Goal: Task Accomplishment & Management: Manage account settings

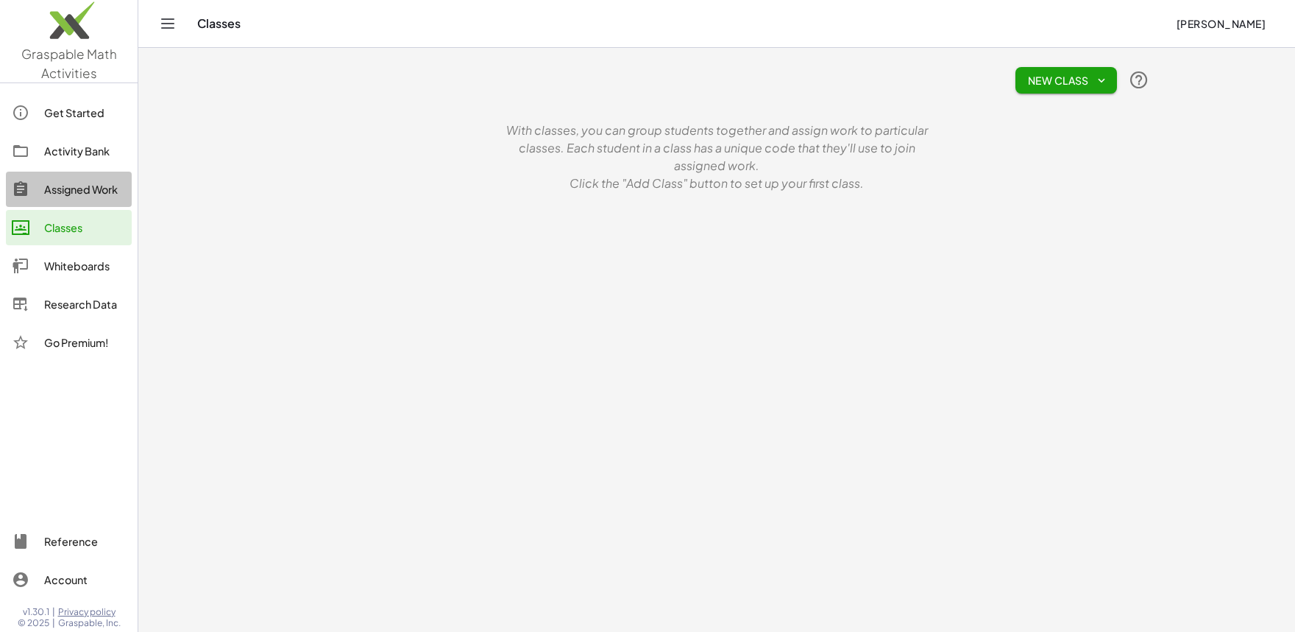
click at [85, 188] on div "Assigned Work" at bounding box center [85, 189] width 82 height 18
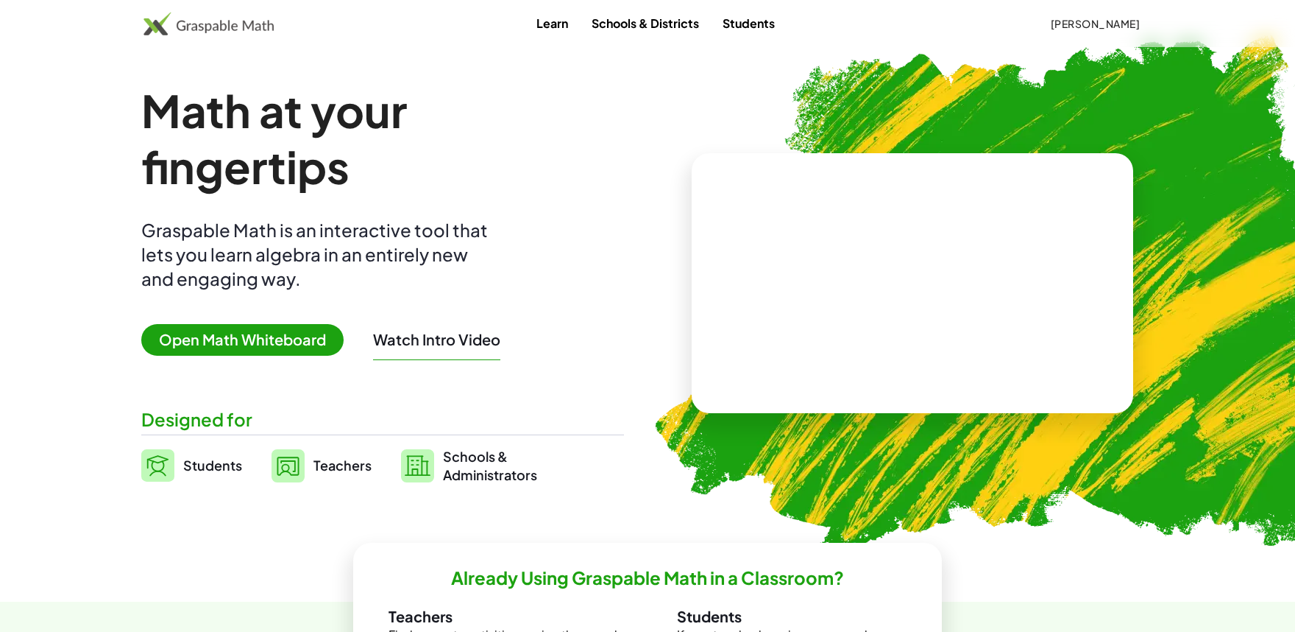
click at [1108, 37] on div "Learn Schools & Districts Students Sid pradhan" at bounding box center [647, 23] width 1295 height 47
click at [1117, 27] on span "Sid pradhan" at bounding box center [1095, 23] width 90 height 13
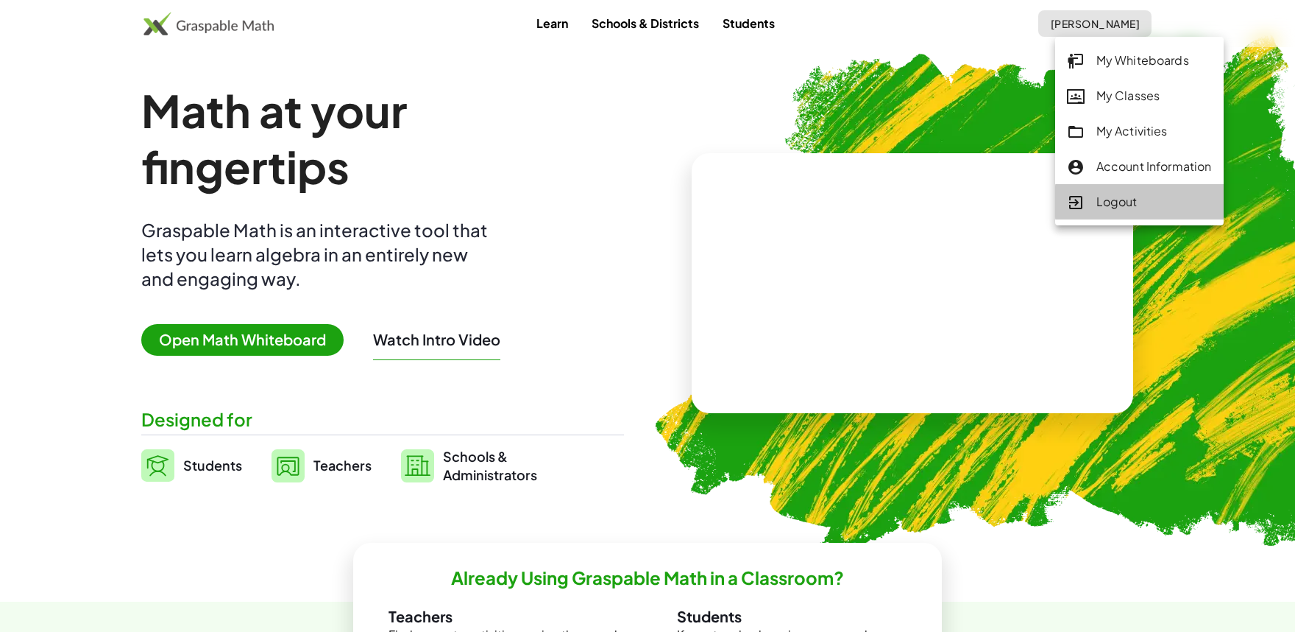
click at [1100, 205] on div "Logout" at bounding box center [1139, 202] width 145 height 19
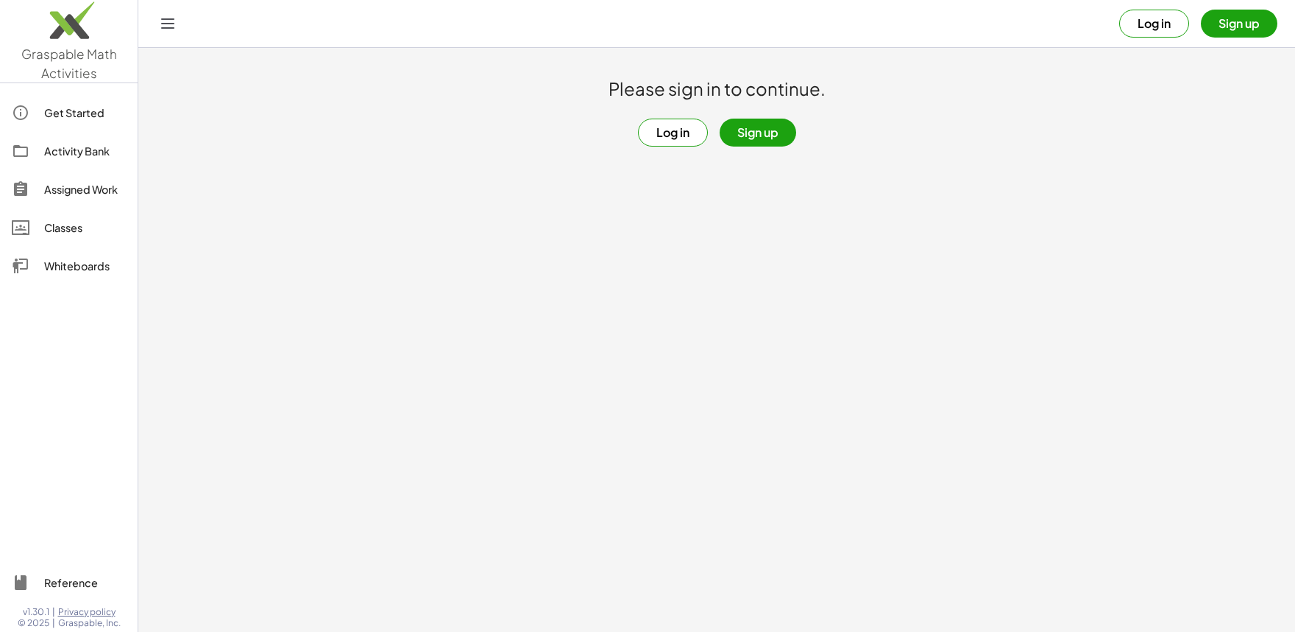
click at [755, 129] on button "Sign up" at bounding box center [758, 133] width 77 height 28
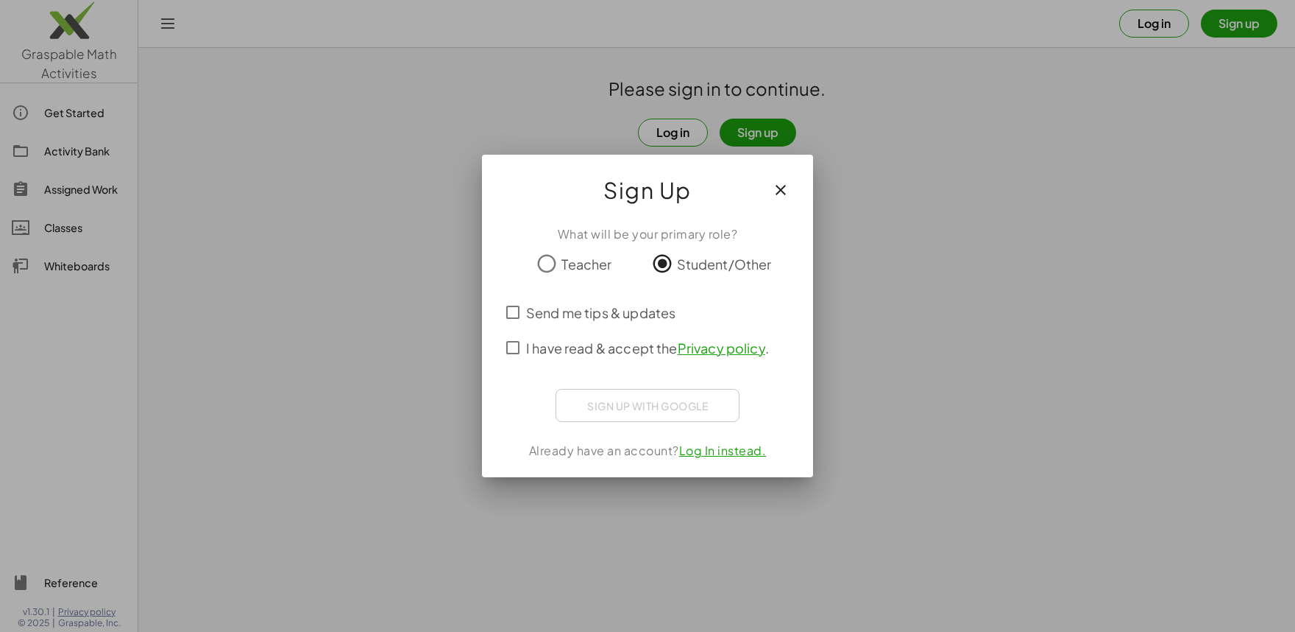
click at [543, 348] on span "I have read & accept the Privacy policy ." at bounding box center [647, 348] width 243 height 20
drag, startPoint x: 600, startPoint y: 403, endPoint x: 791, endPoint y: 478, distance: 204.6
click at [792, 477] on div "Sign Up What will be your primary role? Teacher Student/Other Send me tips & up…" at bounding box center [647, 316] width 331 height 322
click at [701, 411] on div "Sign in with Google. Opens in new tab" at bounding box center [648, 403] width 169 height 32
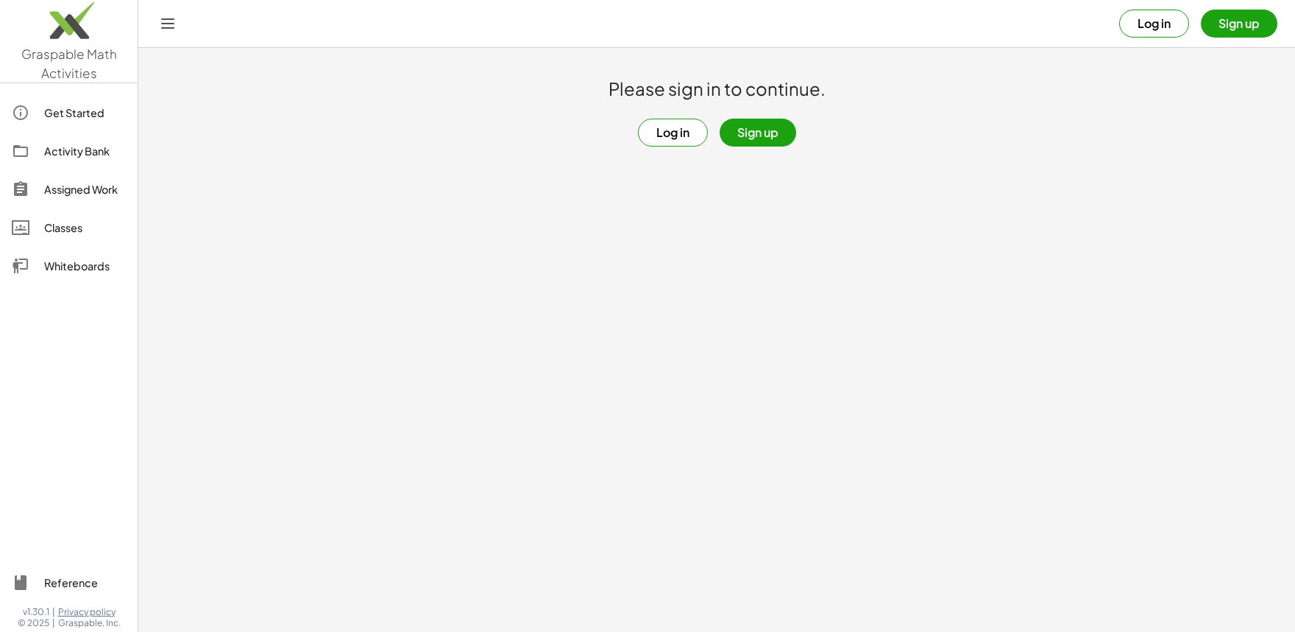
click at [683, 132] on button "Log in" at bounding box center [673, 133] width 70 height 28
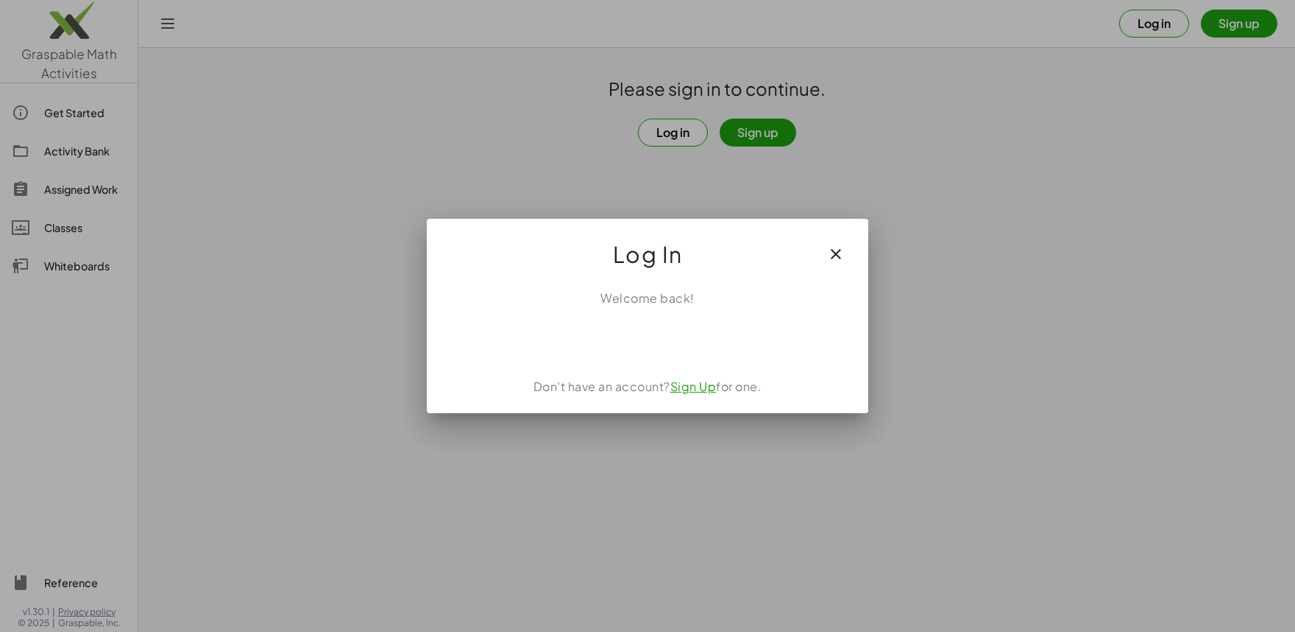
click at [701, 352] on div "Sign in with Google. Opens in new tab" at bounding box center [648, 339] width 169 height 32
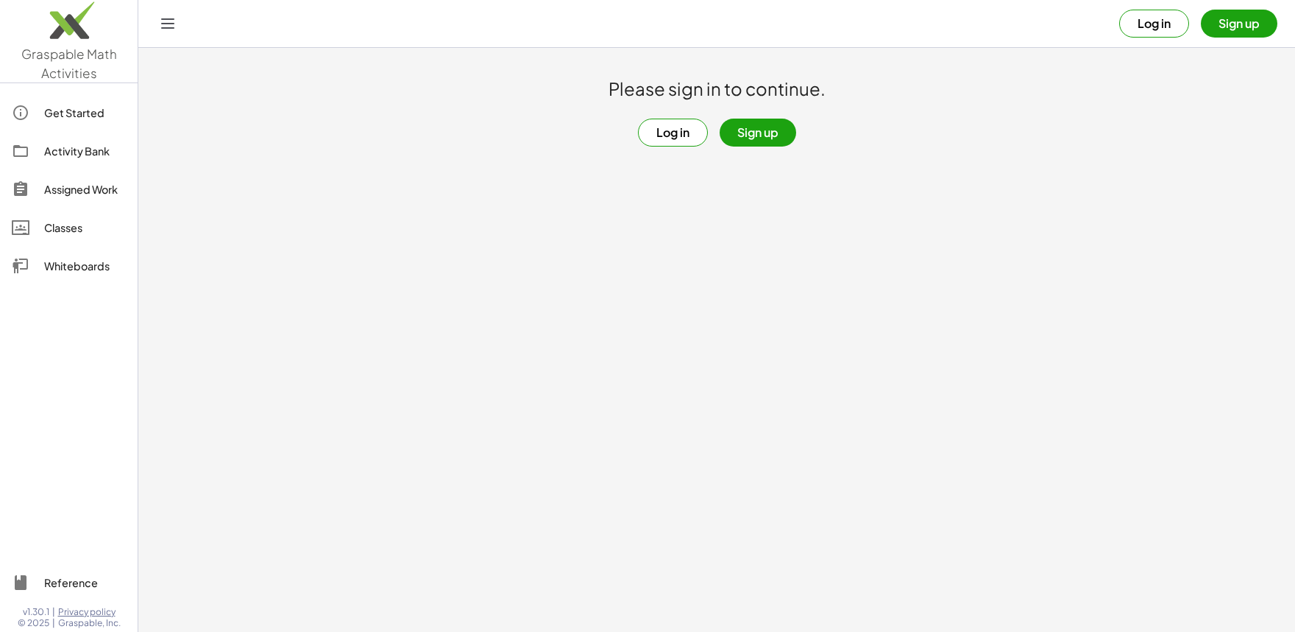
click at [92, 155] on div "Activity Bank" at bounding box center [85, 151] width 82 height 18
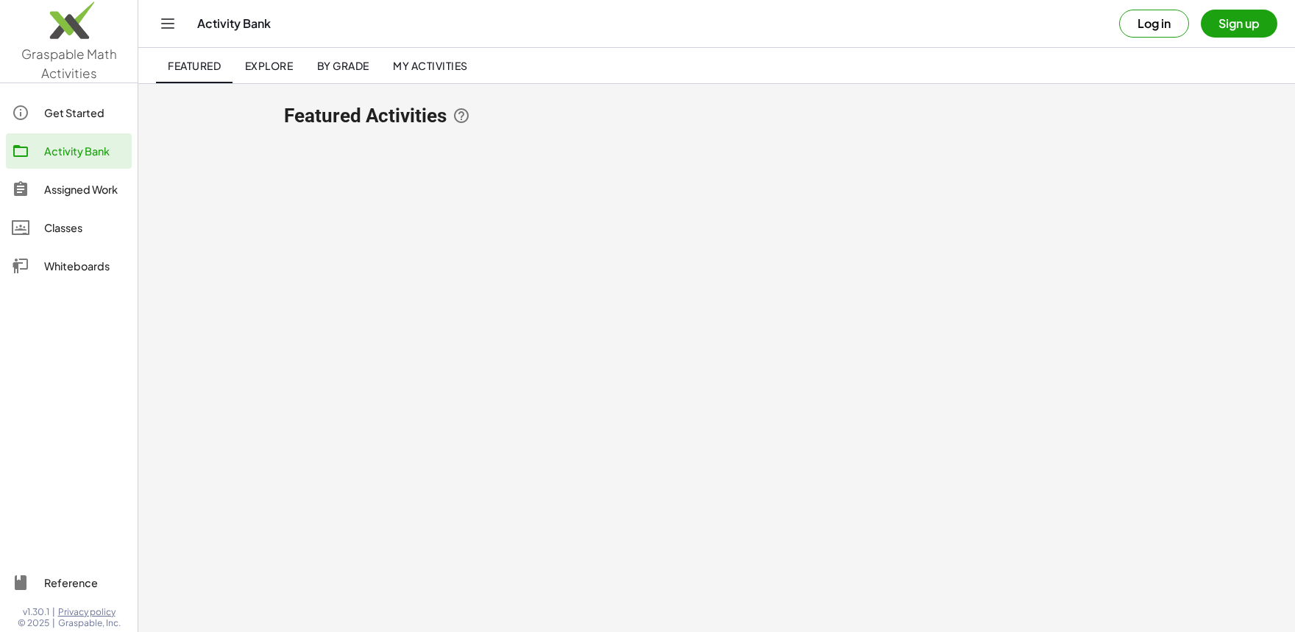
click at [85, 191] on div "Assigned Work" at bounding box center [85, 189] width 82 height 18
